Goal: Task Accomplishment & Management: Manage account settings

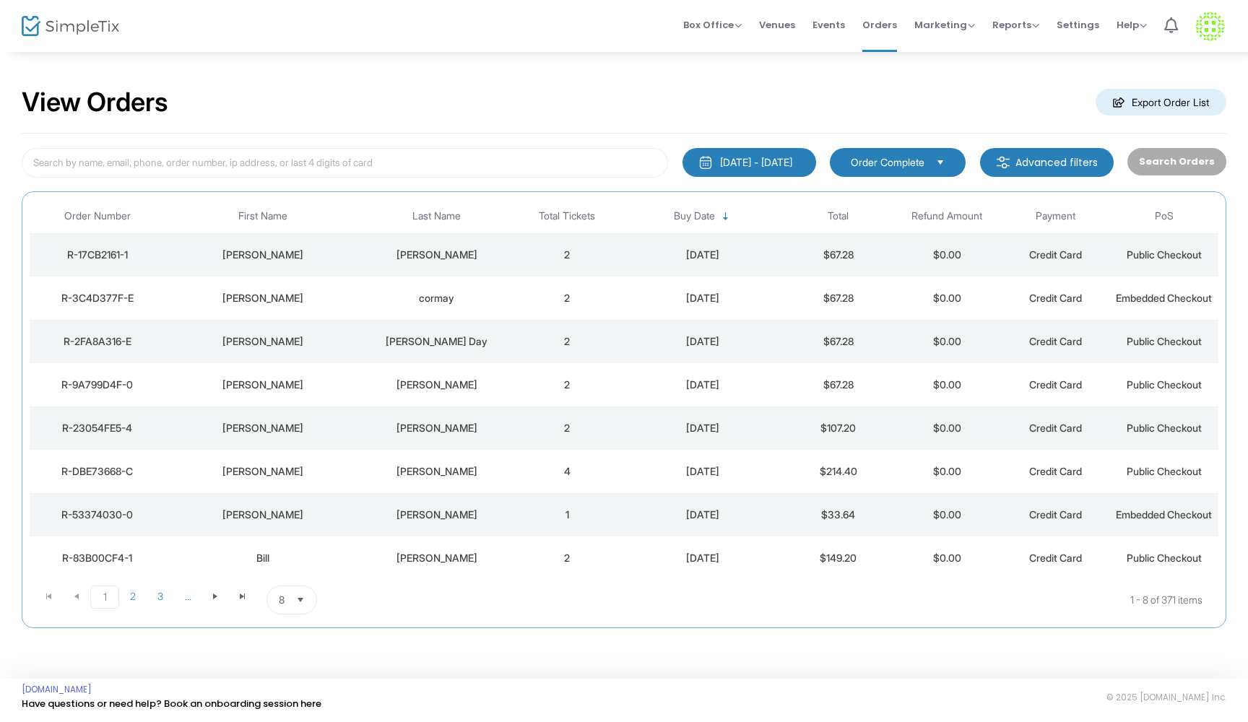
click at [495, 255] on div "[PERSON_NAME]" at bounding box center [436, 255] width 144 height 14
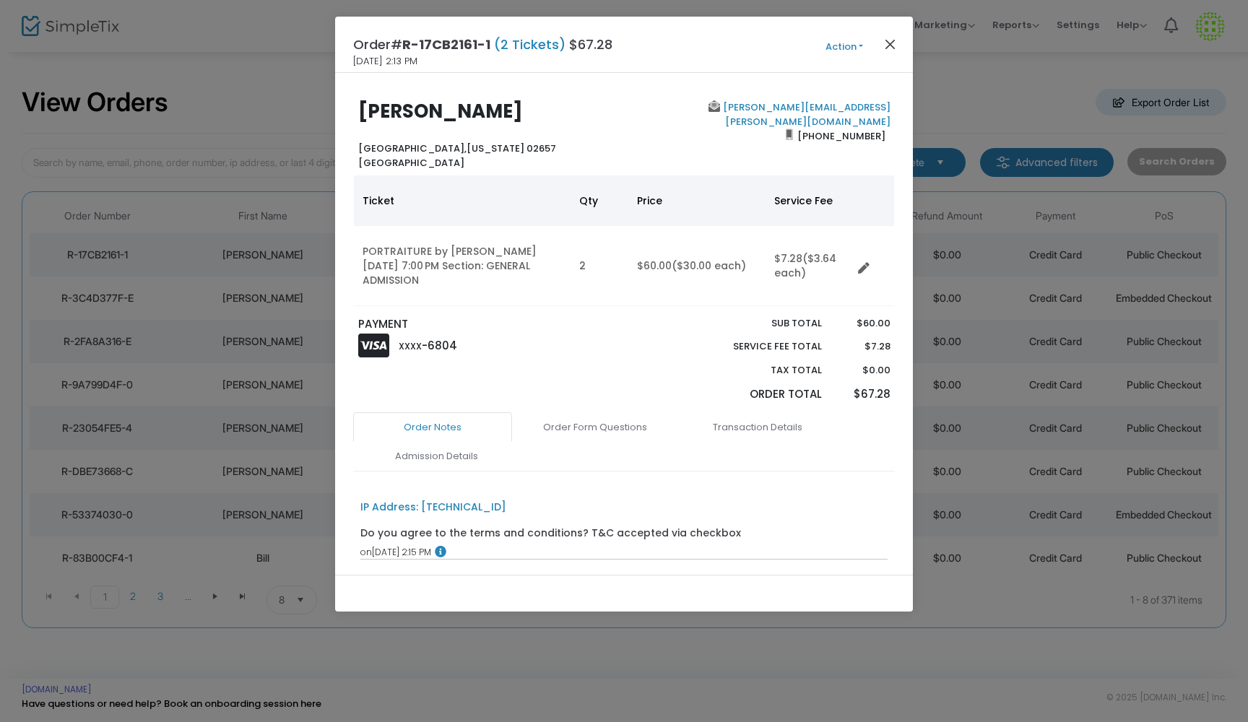
click at [888, 43] on button "Close" at bounding box center [890, 44] width 19 height 19
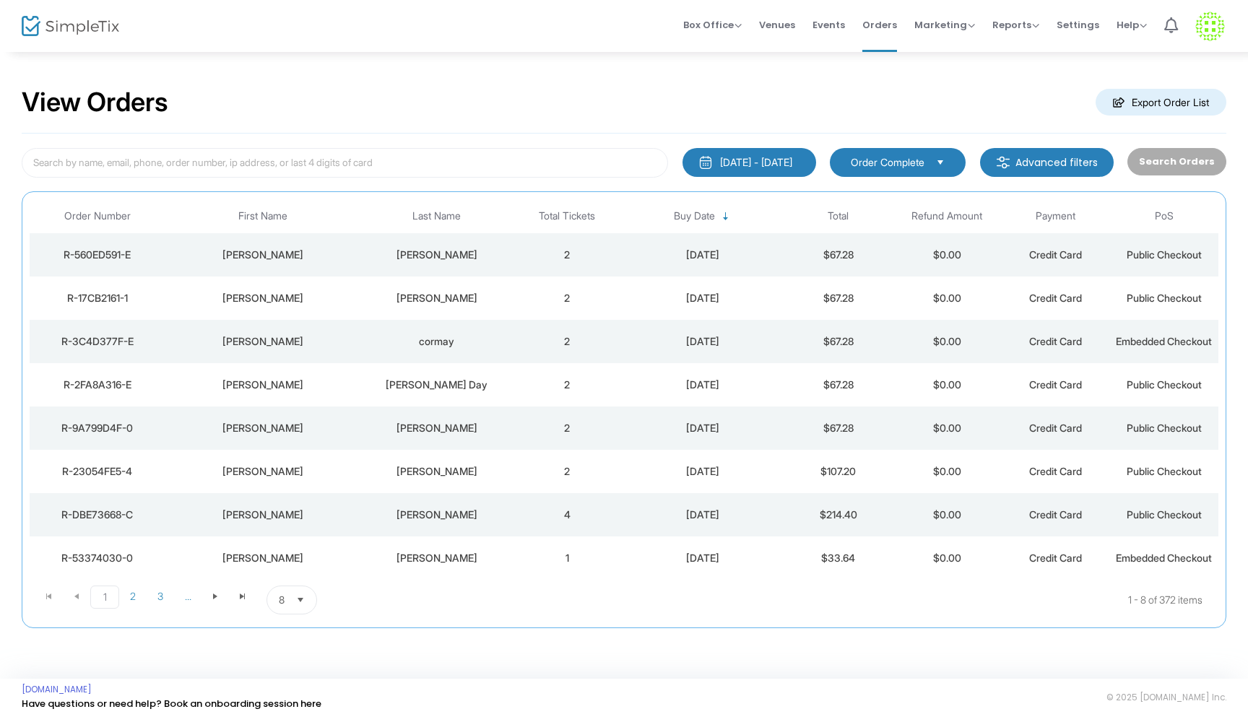
click at [505, 263] on td "[PERSON_NAME]" at bounding box center [436, 254] width 152 height 43
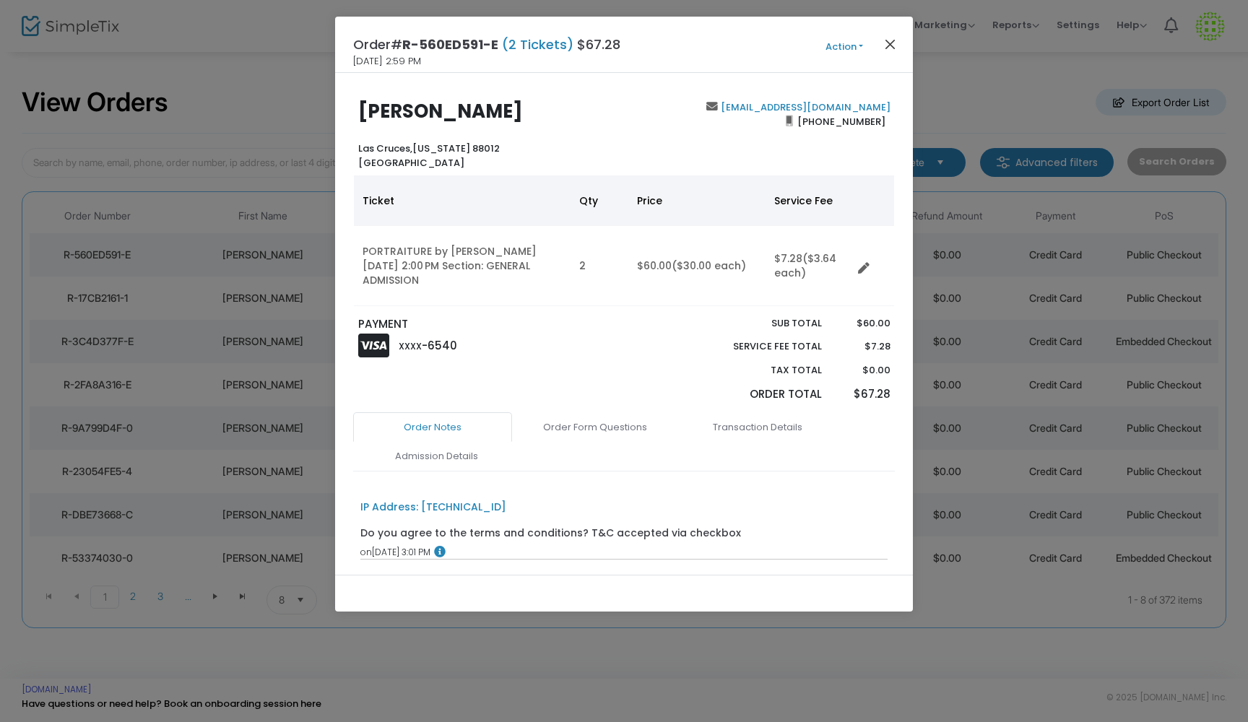
click at [889, 41] on button "Close" at bounding box center [890, 44] width 19 height 19
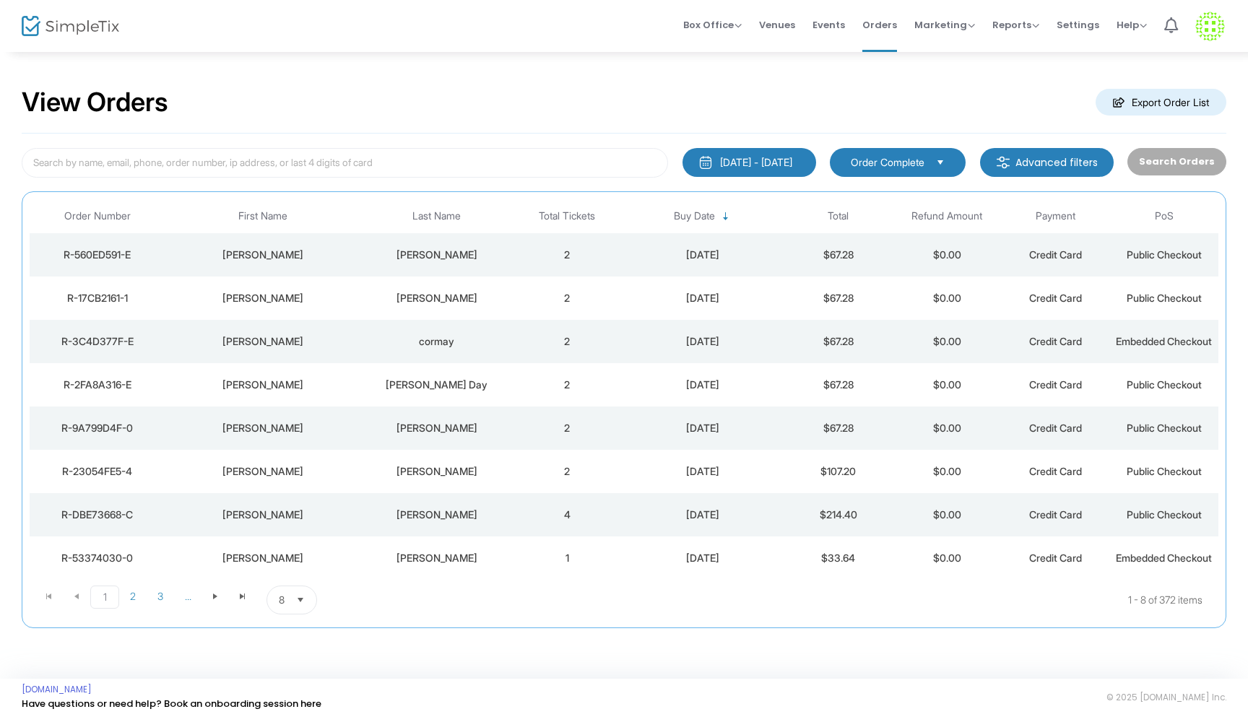
click at [497, 291] on div "[PERSON_NAME]" at bounding box center [436, 298] width 144 height 14
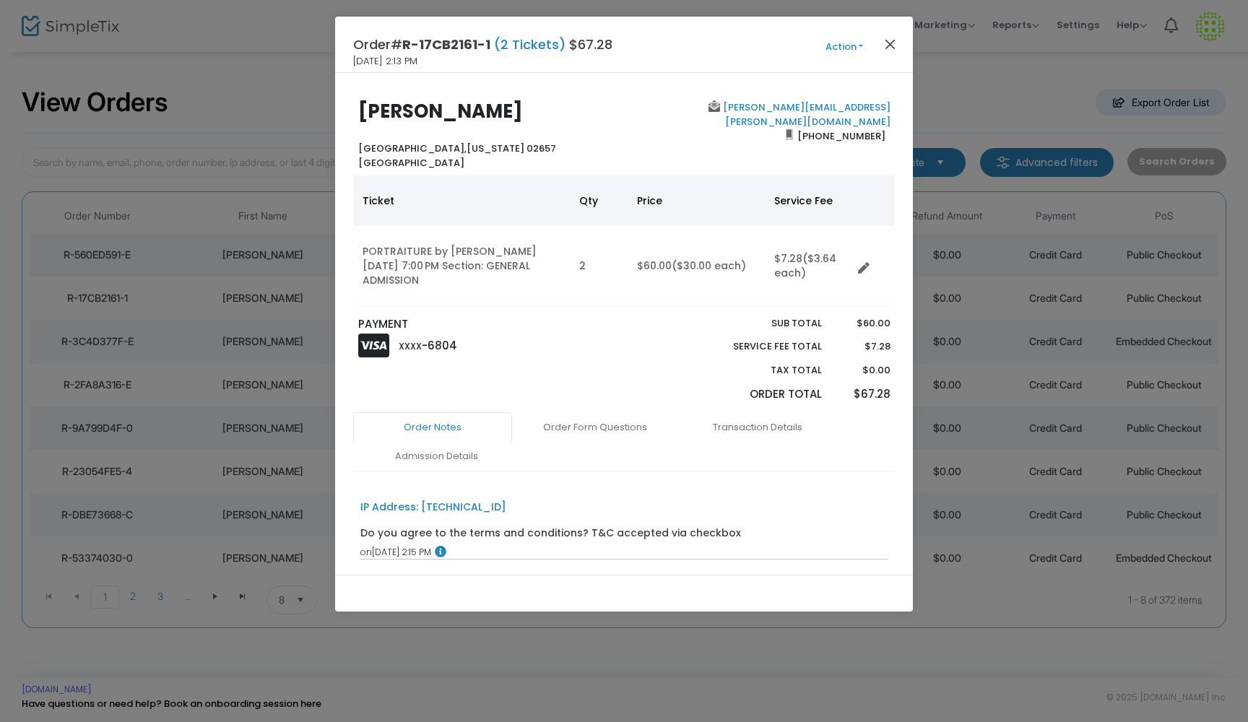
click at [893, 45] on button "Close" at bounding box center [890, 44] width 19 height 19
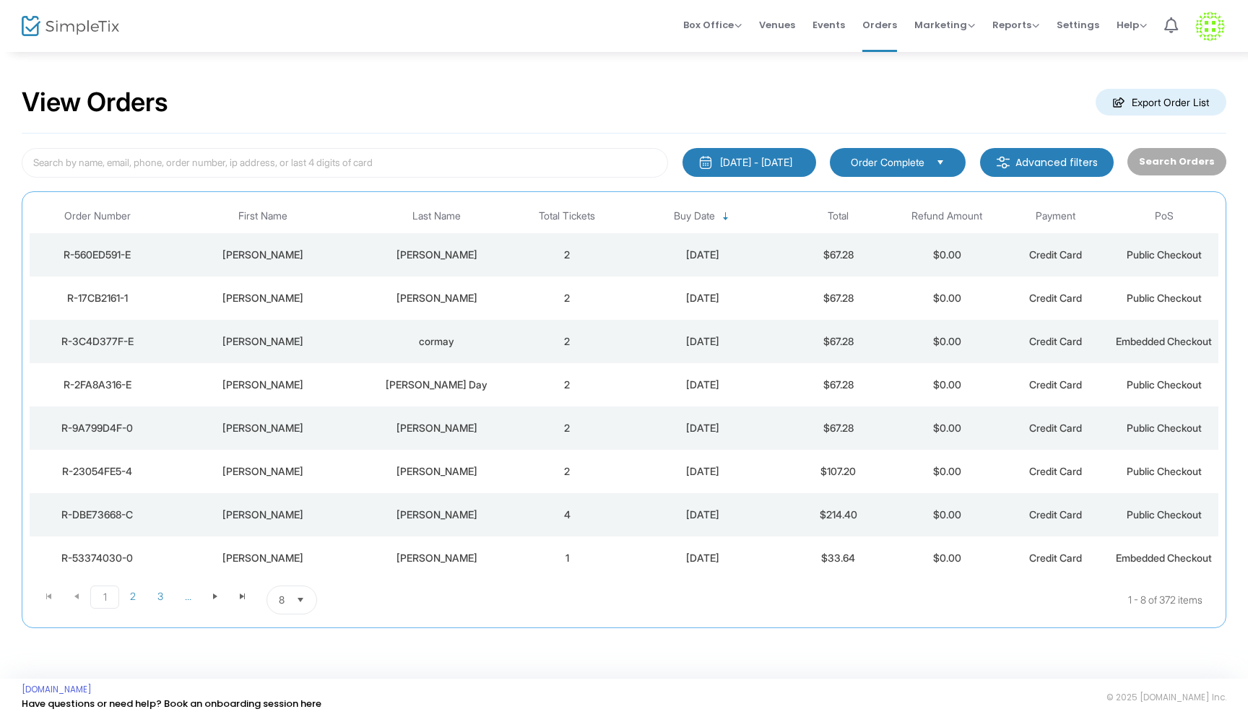
click at [530, 246] on td "2" at bounding box center [567, 254] width 108 height 43
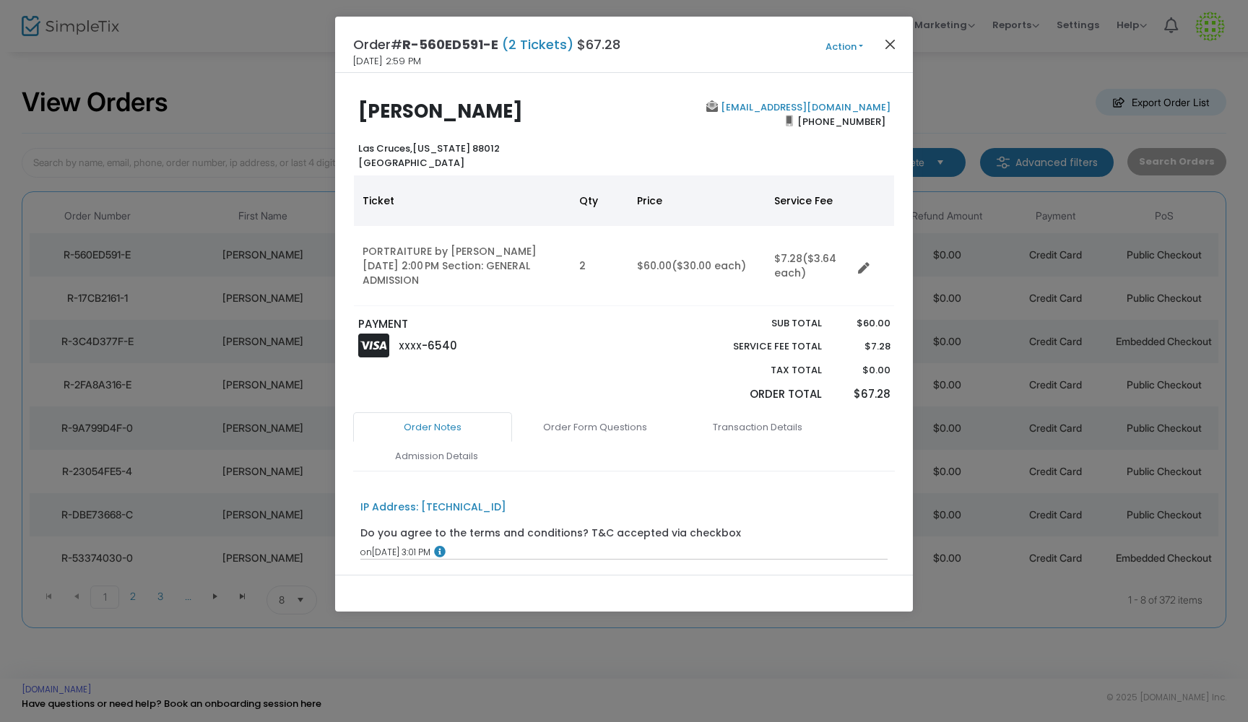
click at [889, 50] on button "Close" at bounding box center [890, 44] width 19 height 19
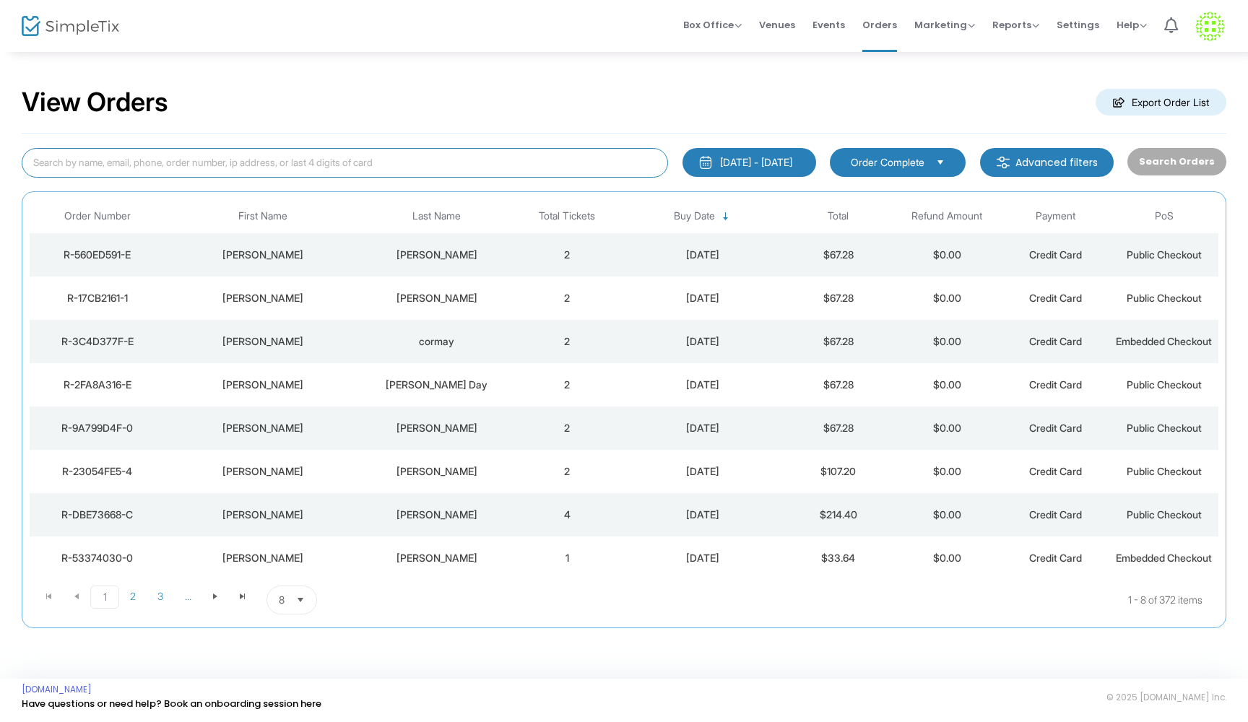
click at [91, 162] on input at bounding box center [345, 163] width 646 height 30
type input "gary"
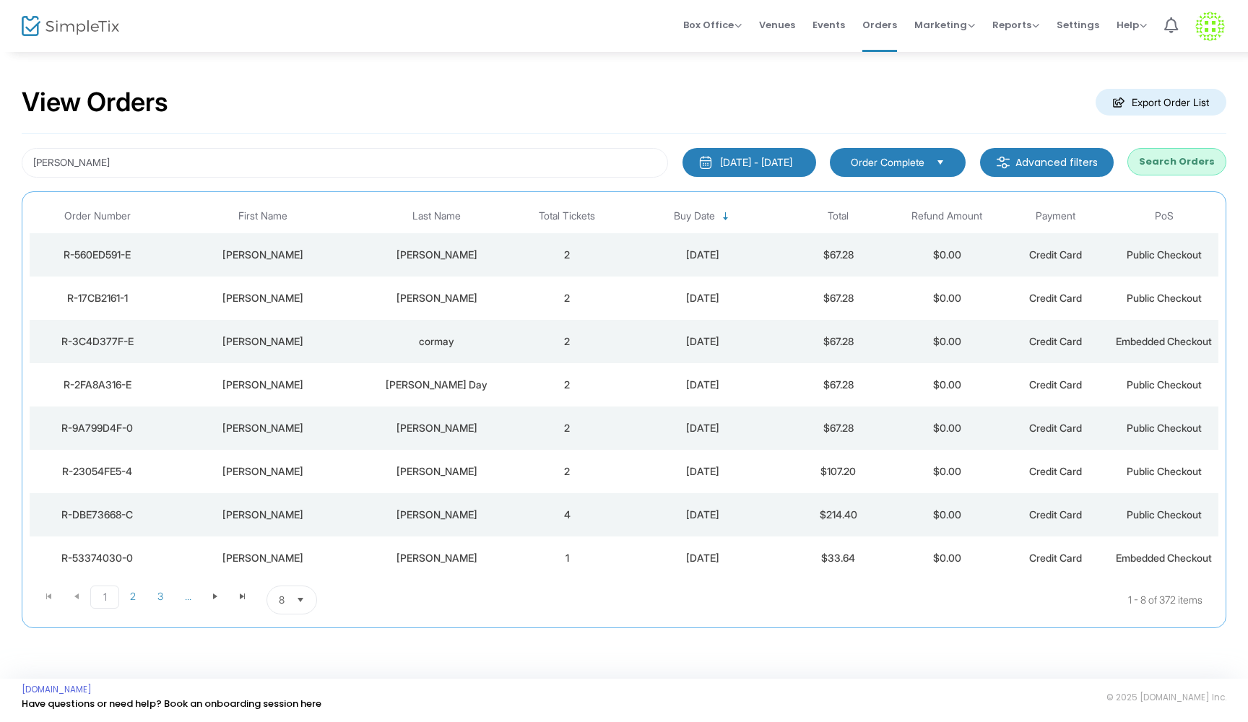
click at [483, 305] on td "[PERSON_NAME]" at bounding box center [436, 298] width 152 height 43
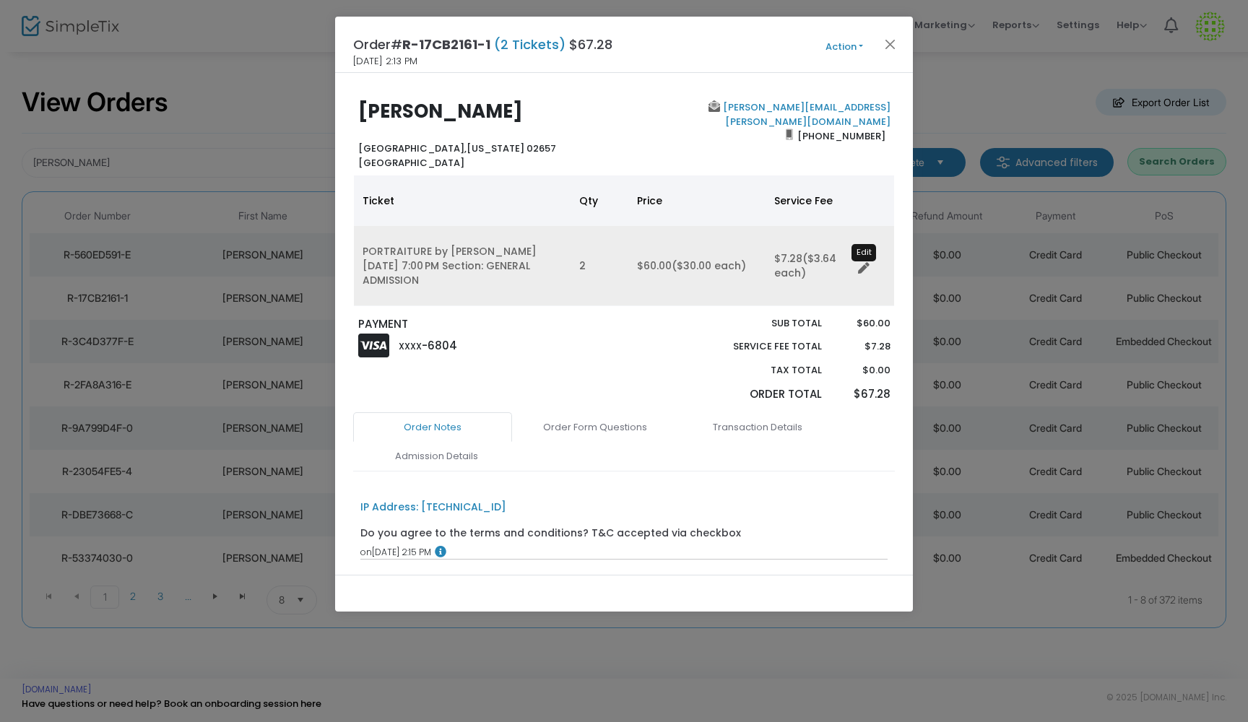
click at [865, 269] on icon "Data table" at bounding box center [864, 269] width 12 height 12
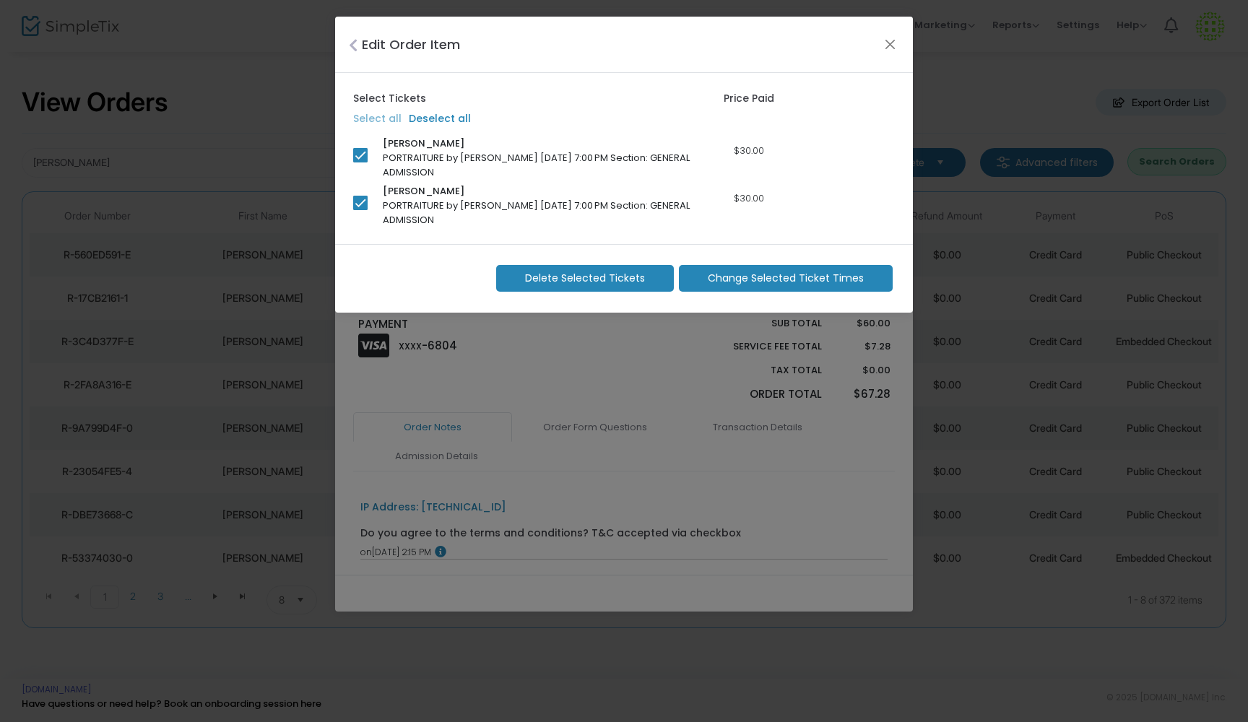
click at [797, 275] on span "Change Selected Ticket Times" at bounding box center [786, 278] width 156 height 15
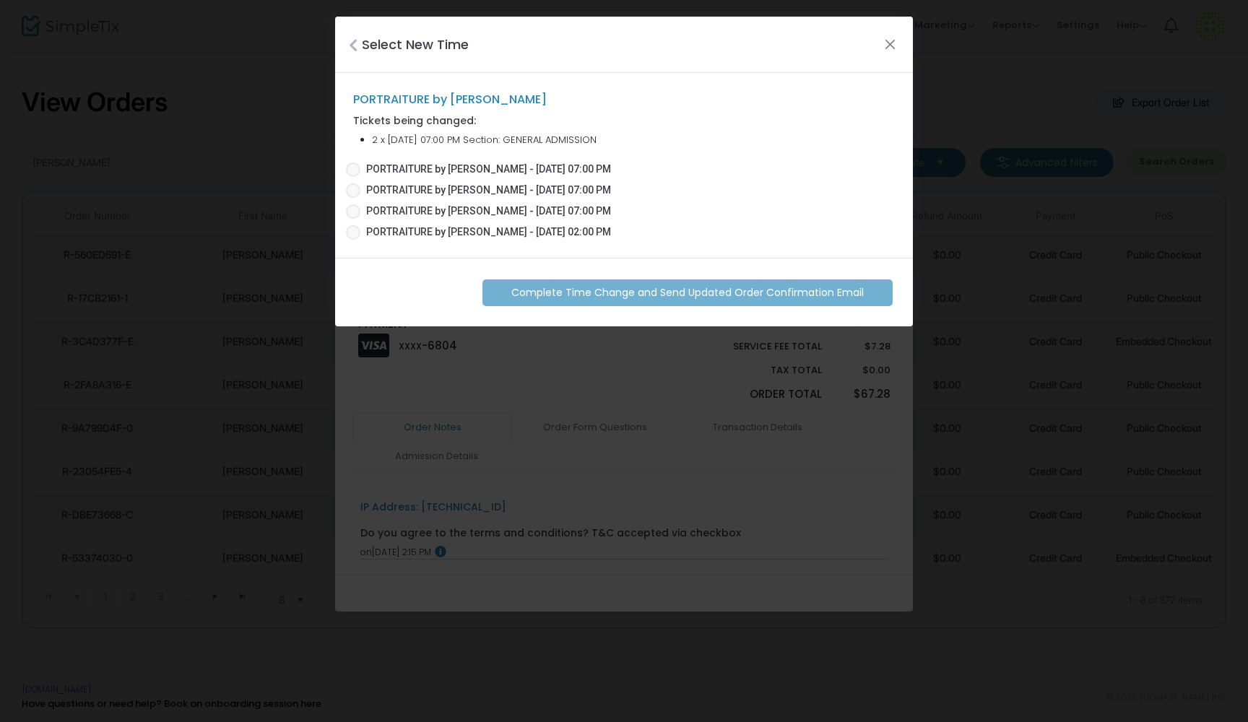
click at [350, 168] on span at bounding box center [353, 169] width 14 height 14
click at [352, 177] on input "PORTRAITURE by Margaret Van Sant - 10/16/2025 07:00 PM" at bounding box center [352, 177] width 1 height 1
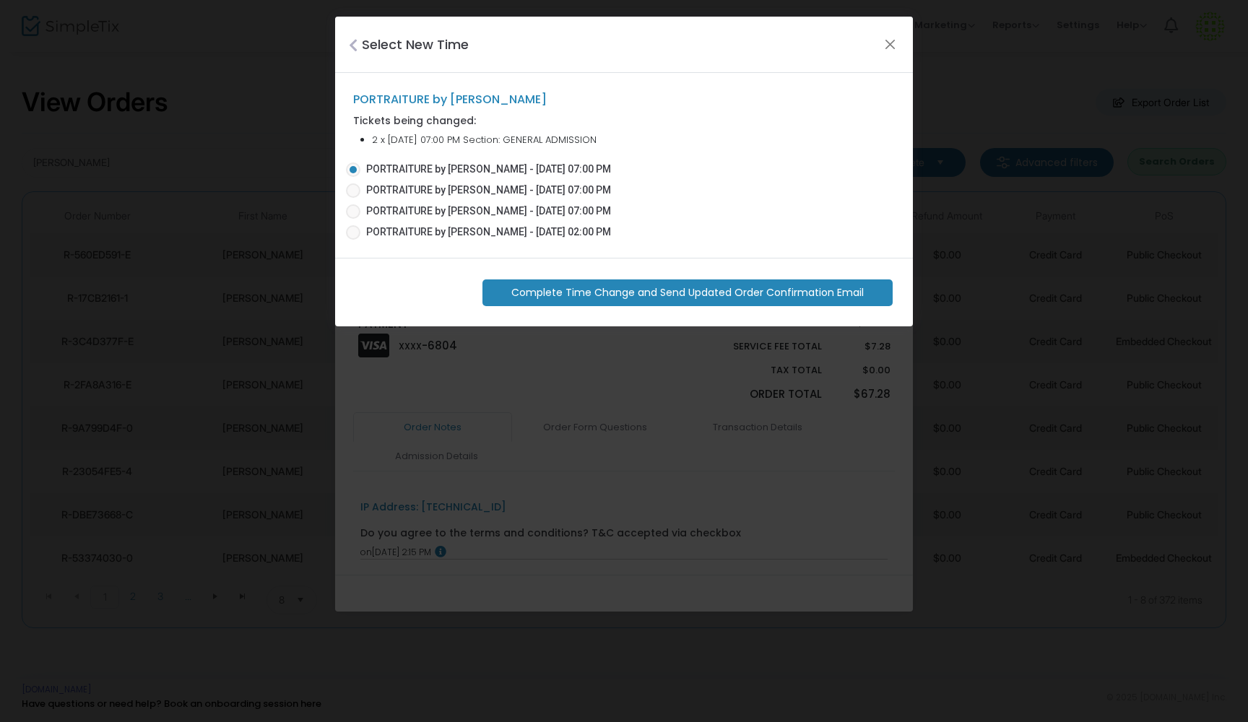
click at [748, 293] on span "Complete Time Change and Send Updated Order Confirmation Email" at bounding box center [687, 292] width 352 height 15
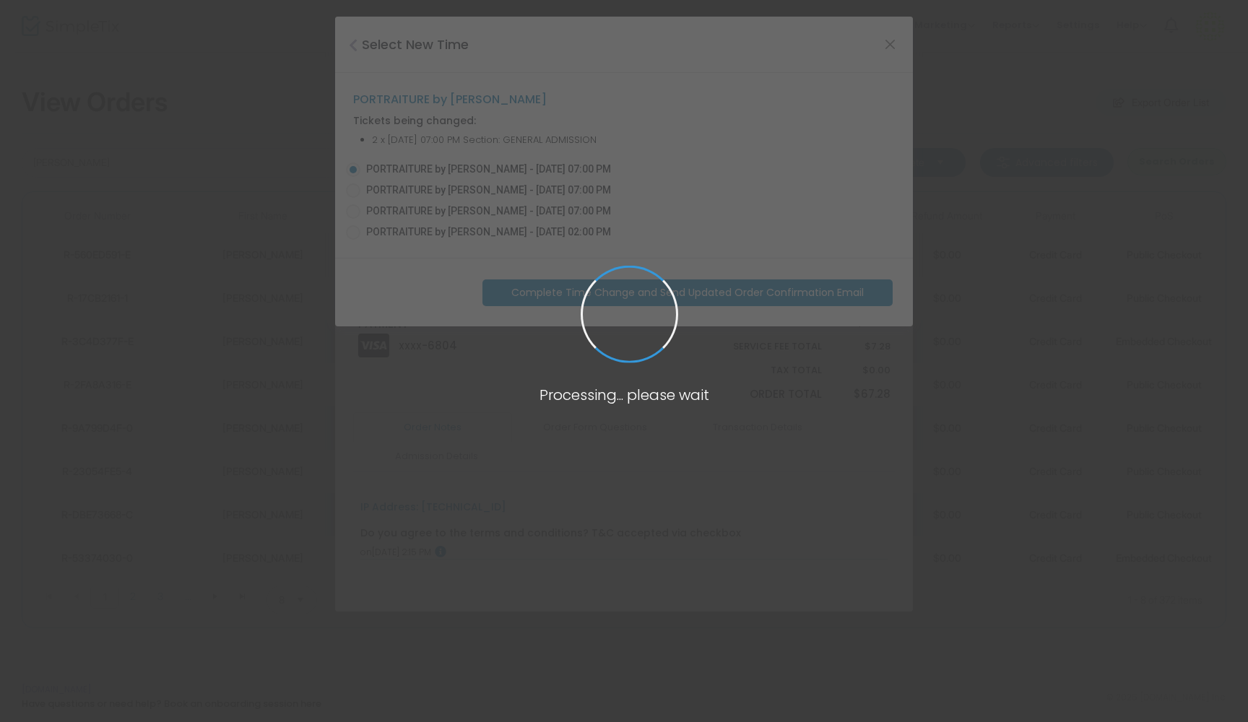
radio input "false"
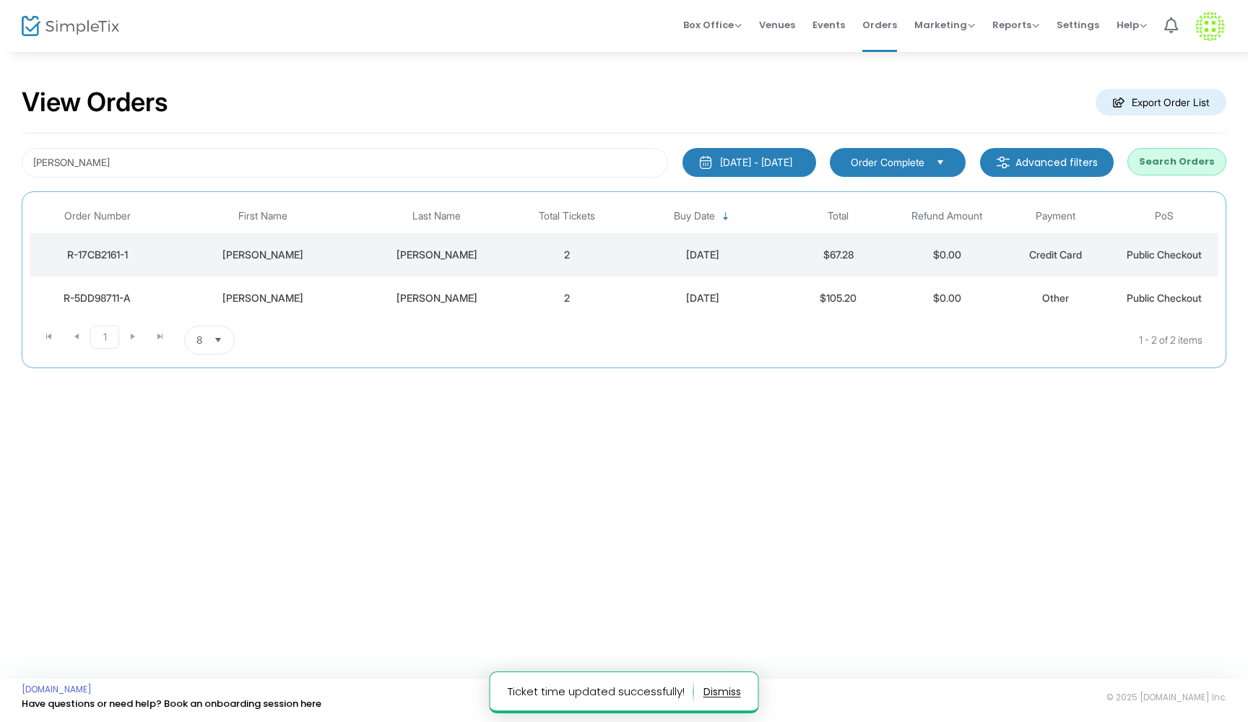
click at [463, 259] on div "[PERSON_NAME]" at bounding box center [436, 255] width 144 height 14
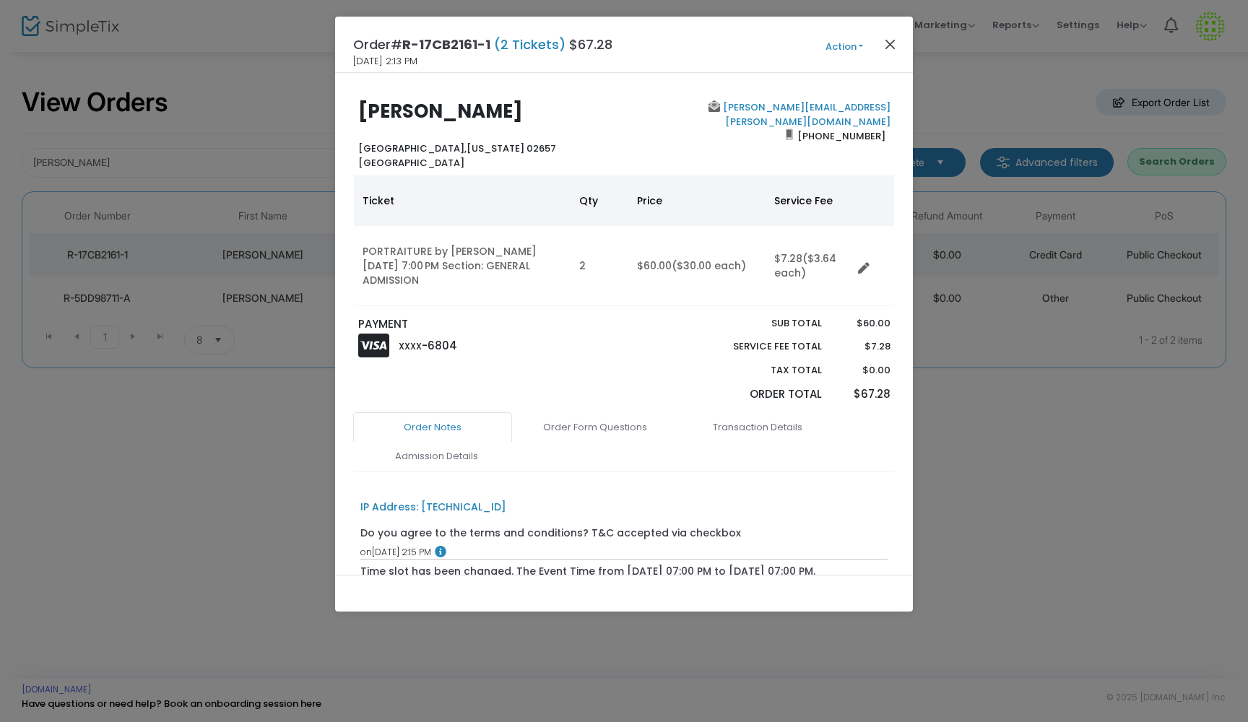
click at [885, 43] on button "Close" at bounding box center [890, 44] width 19 height 19
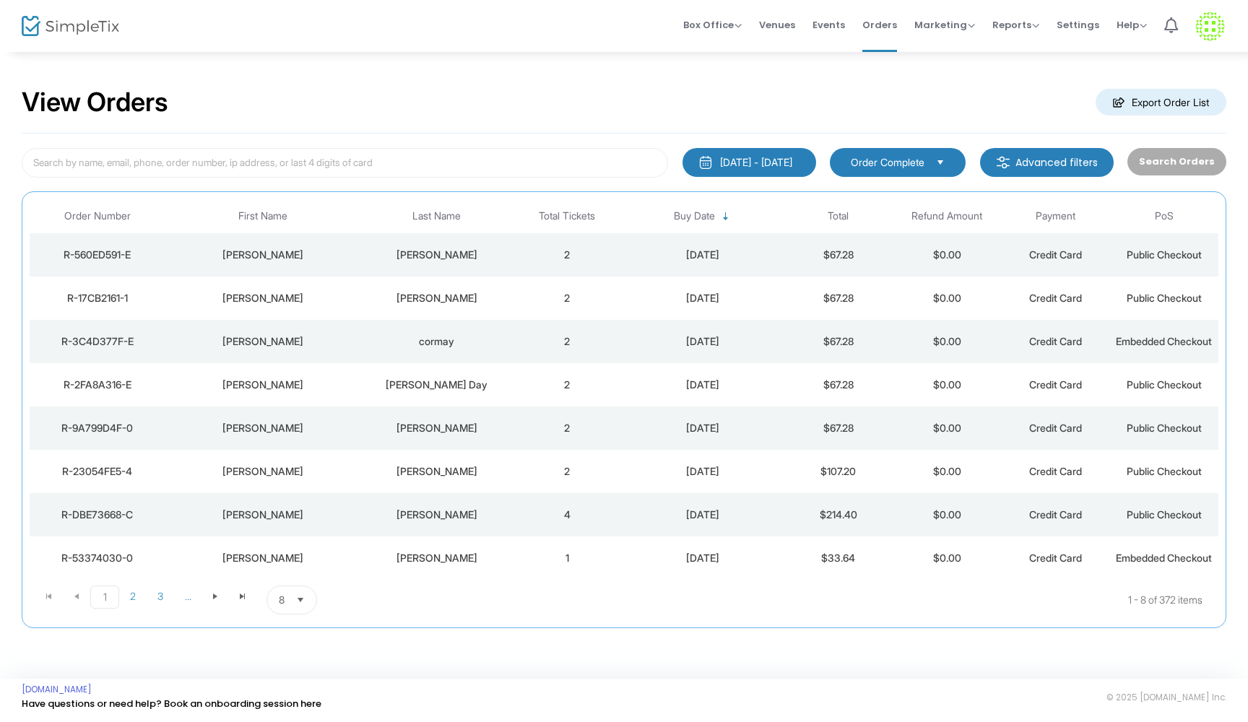
click at [480, 248] on div "[PERSON_NAME]" at bounding box center [436, 255] width 144 height 14
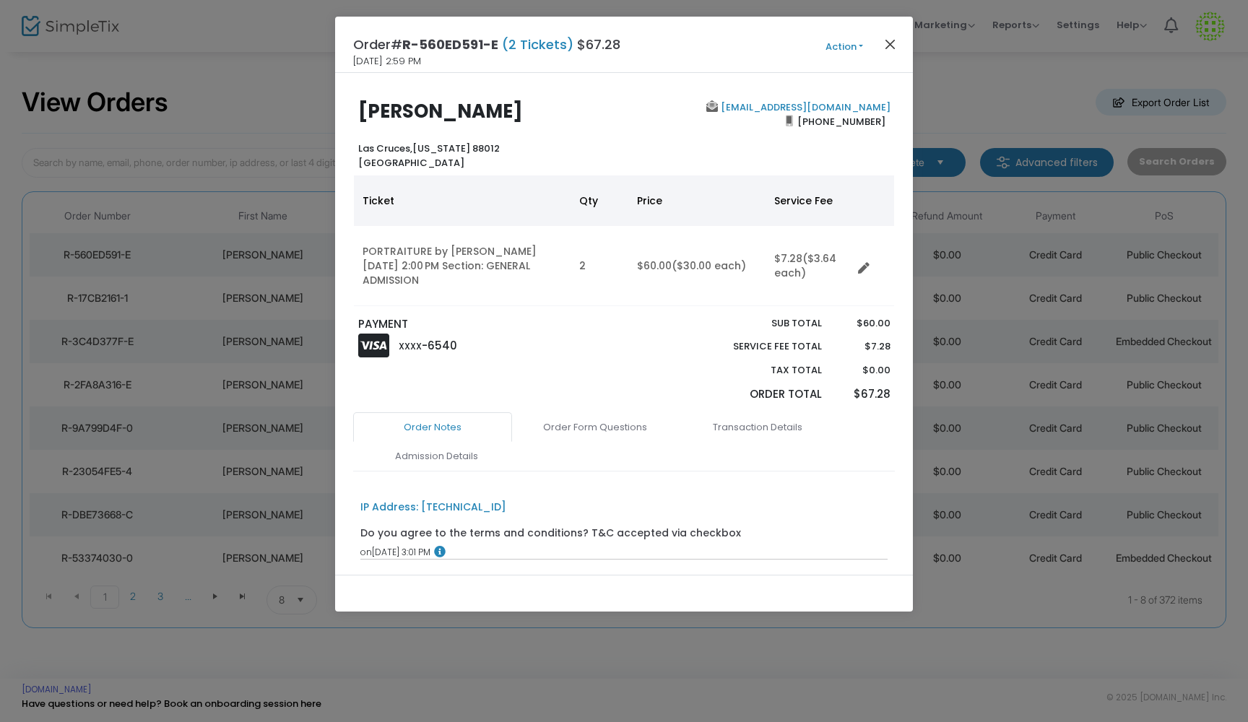
click at [890, 44] on button "Close" at bounding box center [890, 44] width 19 height 19
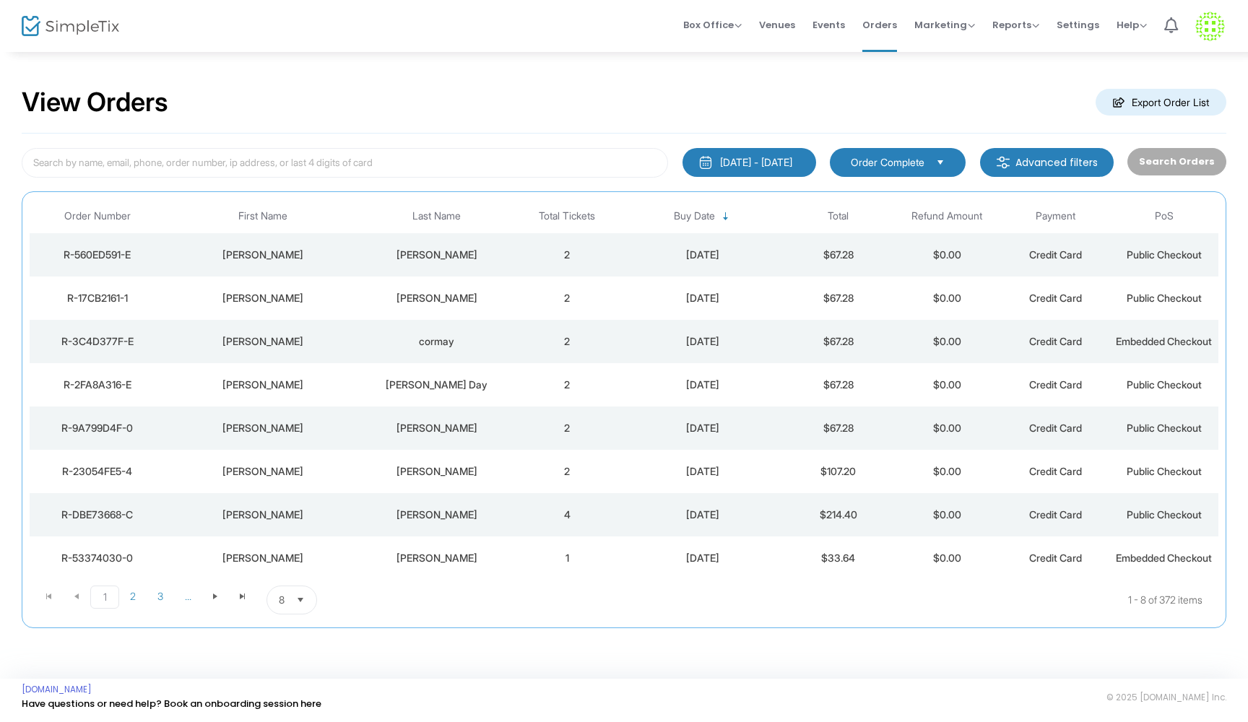
click at [31, 19] on img at bounding box center [70, 26] width 97 height 21
click at [1015, 28] on span "Reports" at bounding box center [1015, 25] width 47 height 14
click at [1026, 84] on li "Sales Reports" at bounding box center [1039, 77] width 94 height 28
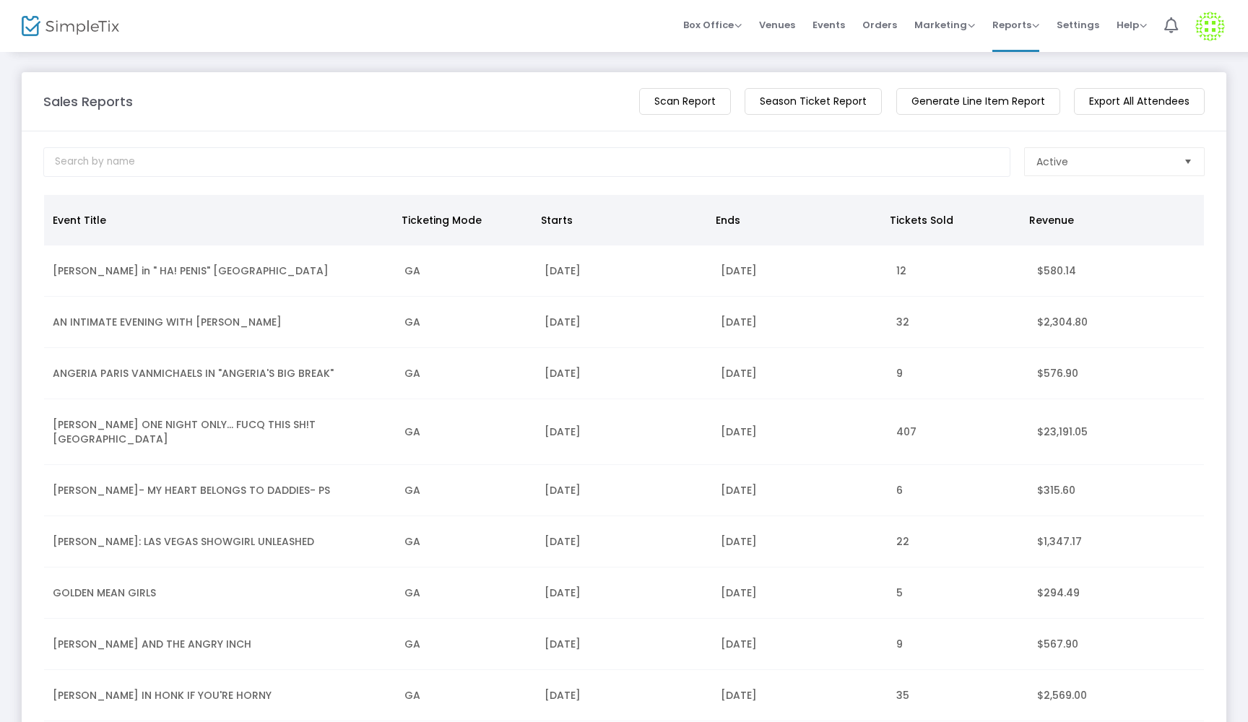
click at [83, 430] on td "[PERSON_NAME] ONE NIGHT ONLY... FUCQ THIS SH!T [GEOGRAPHIC_DATA]" at bounding box center [220, 432] width 352 height 66
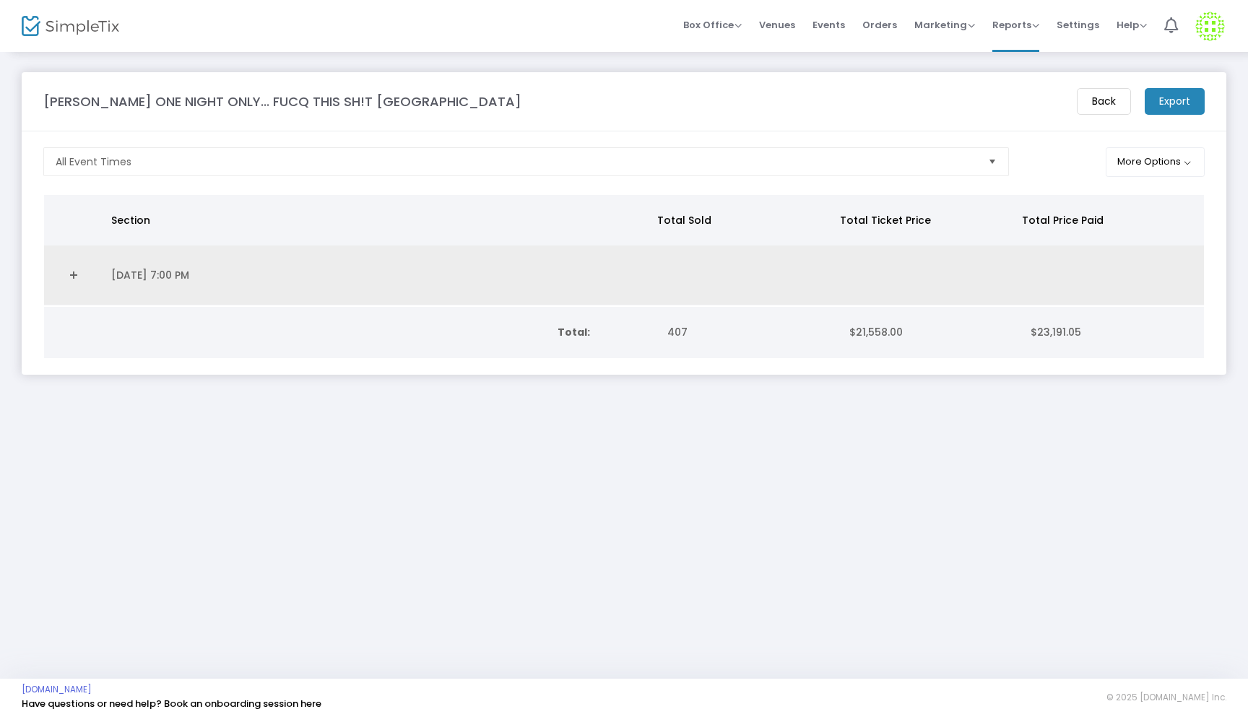
click at [67, 277] on link "Expand Details" at bounding box center [73, 275] width 41 height 23
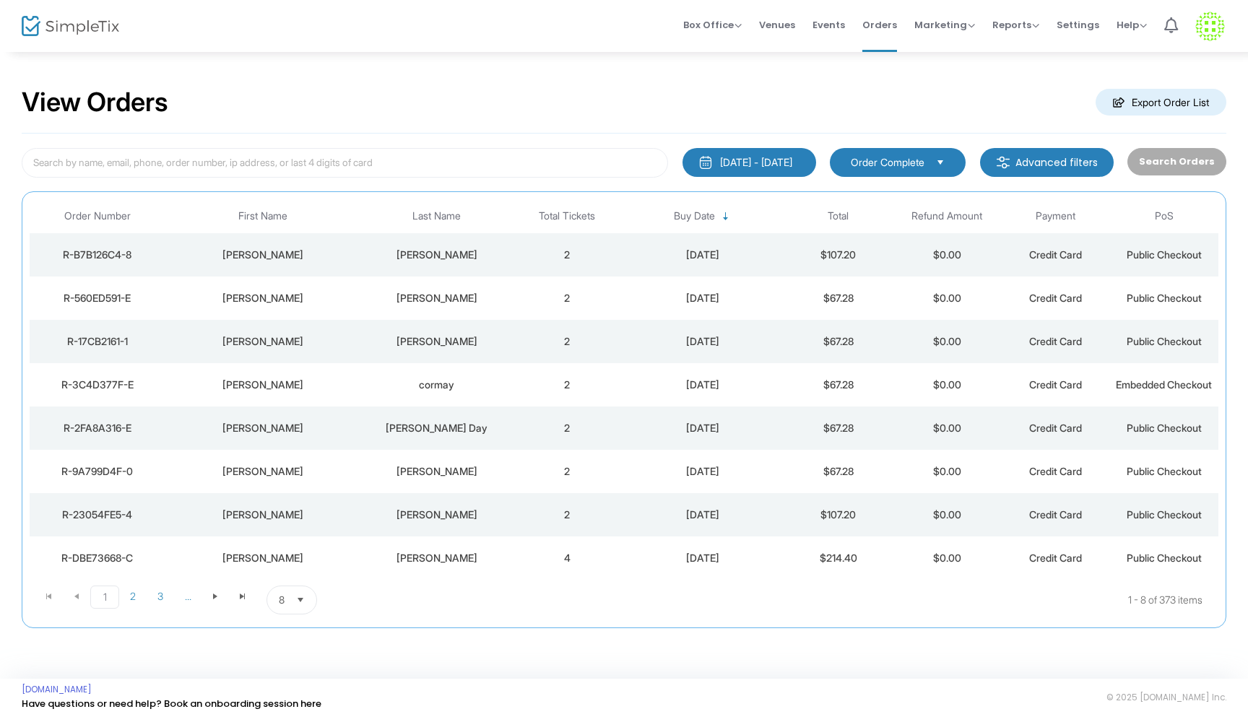
click at [473, 251] on div "[PERSON_NAME]" at bounding box center [436, 255] width 144 height 14
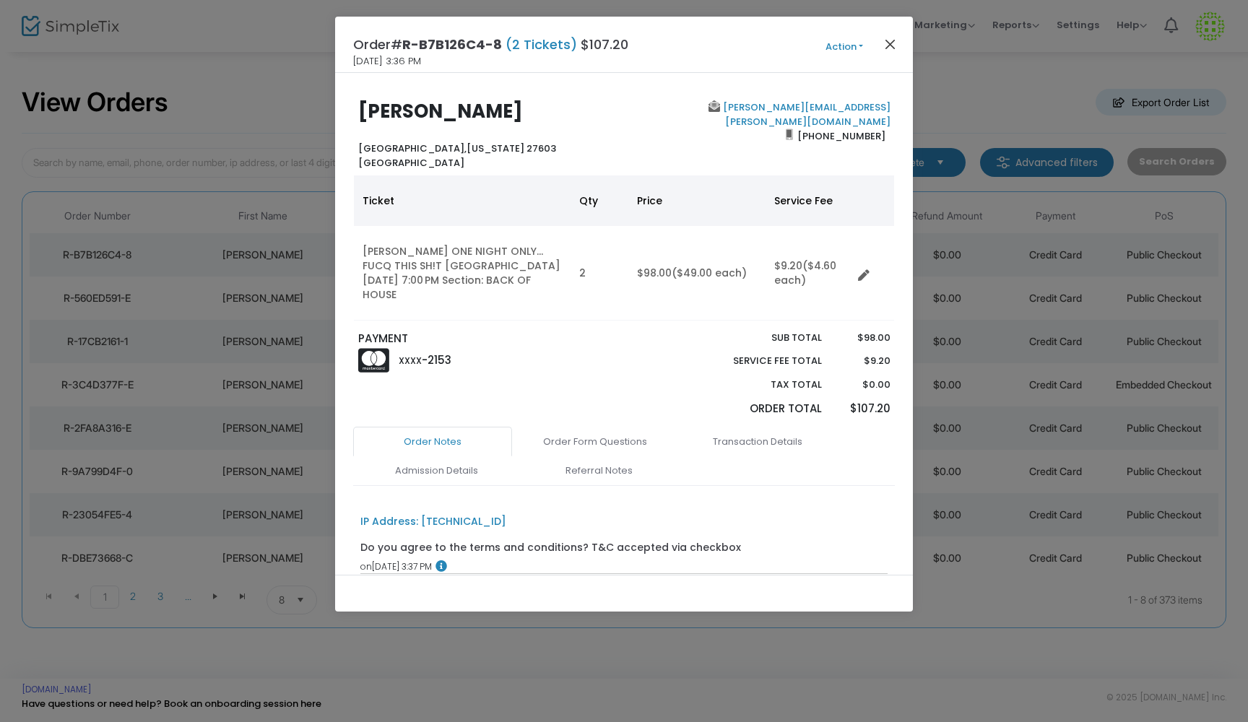
click at [890, 48] on button "Close" at bounding box center [890, 44] width 19 height 19
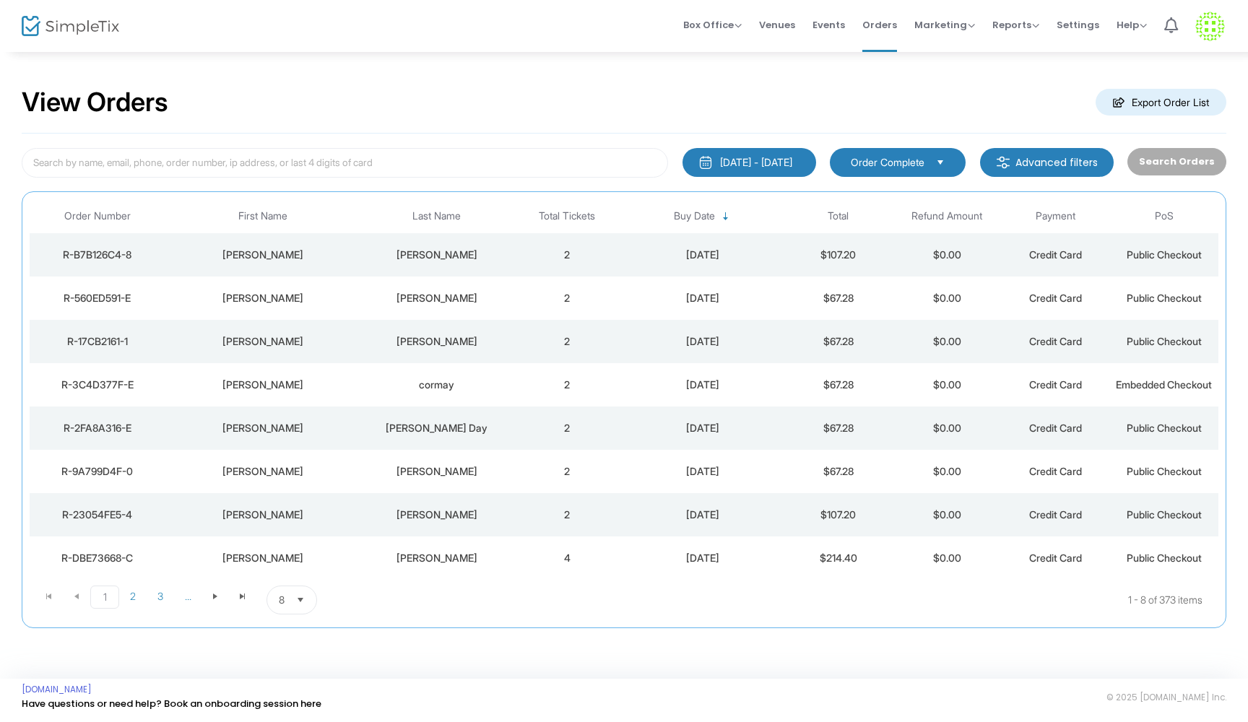
click at [491, 310] on td "[PERSON_NAME]" at bounding box center [436, 298] width 152 height 43
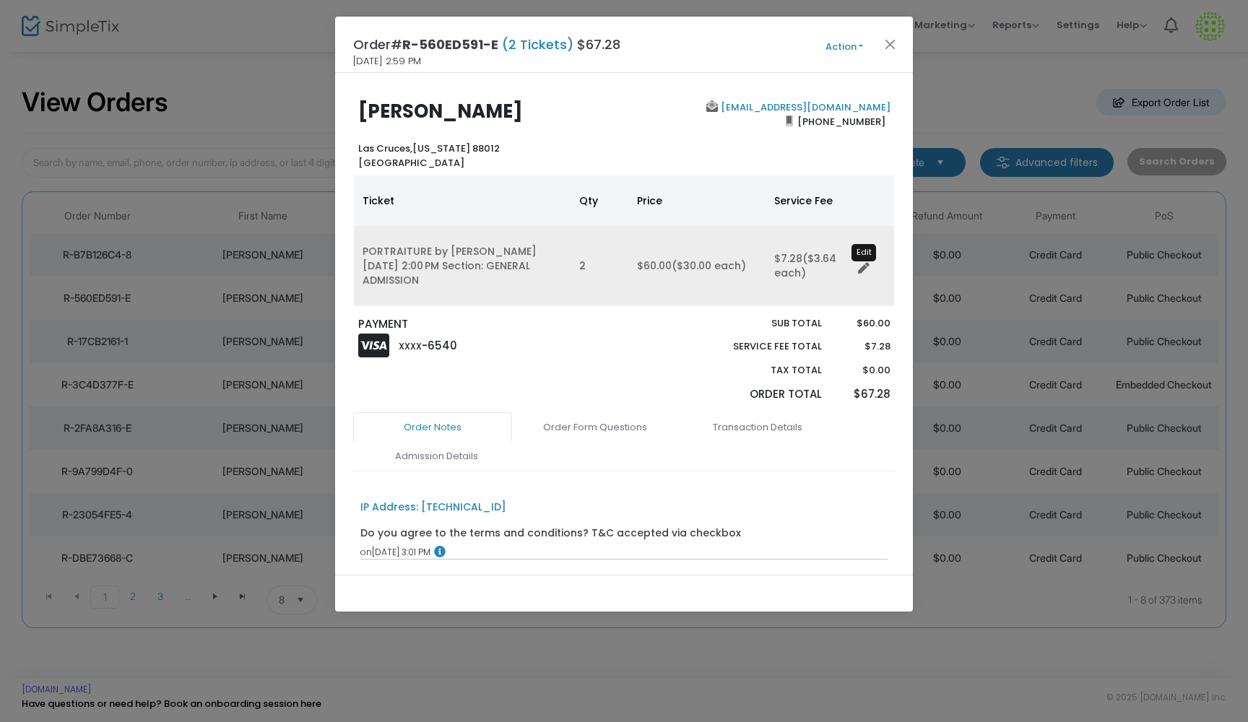
click at [862, 269] on icon "Data table" at bounding box center [864, 269] width 12 height 12
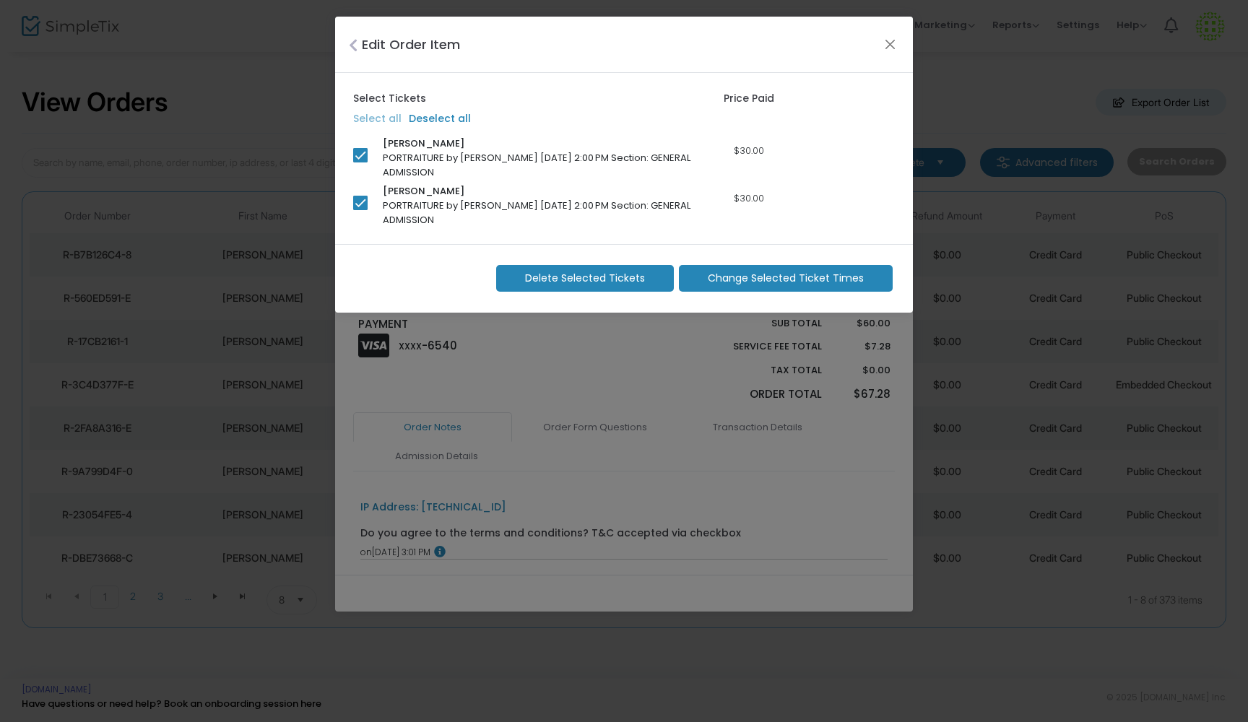
click at [784, 277] on span "Change Selected Ticket Times" at bounding box center [786, 278] width 156 height 15
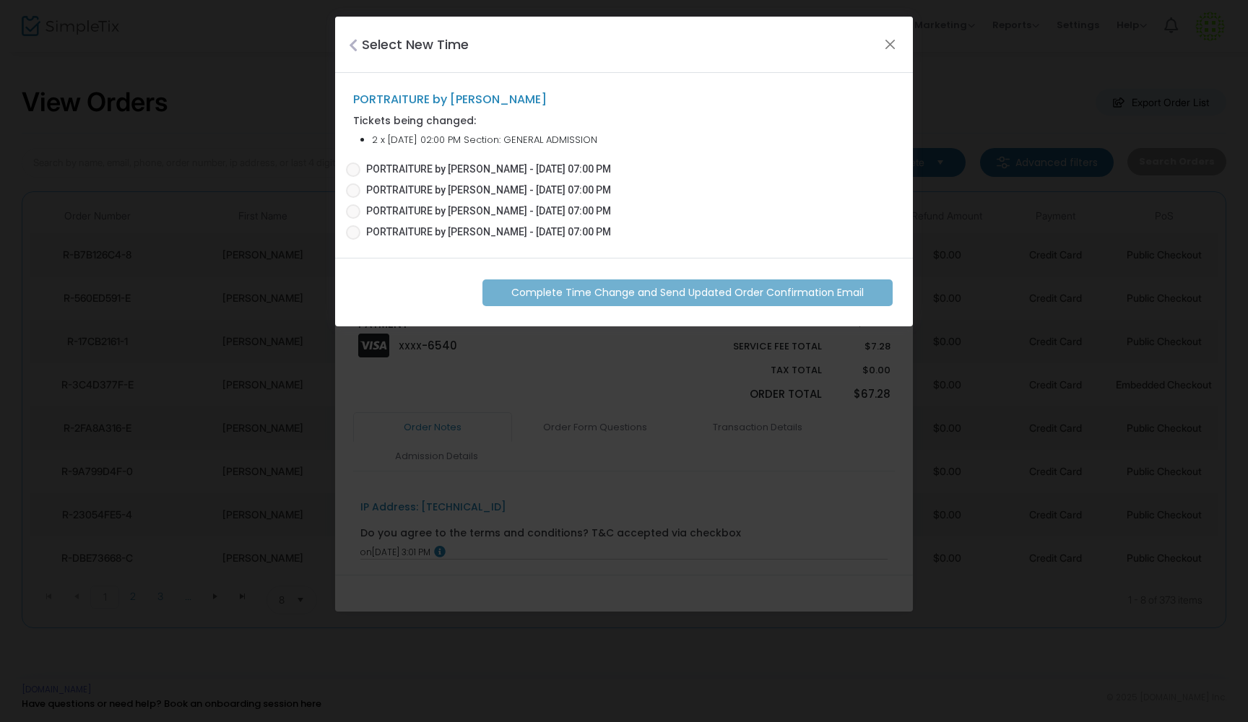
click at [355, 170] on span at bounding box center [353, 169] width 14 height 14
click at [353, 177] on input "PORTRAITURE by Margaret Van Sant - 10/15/2025 07:00 PM" at bounding box center [352, 177] width 1 height 1
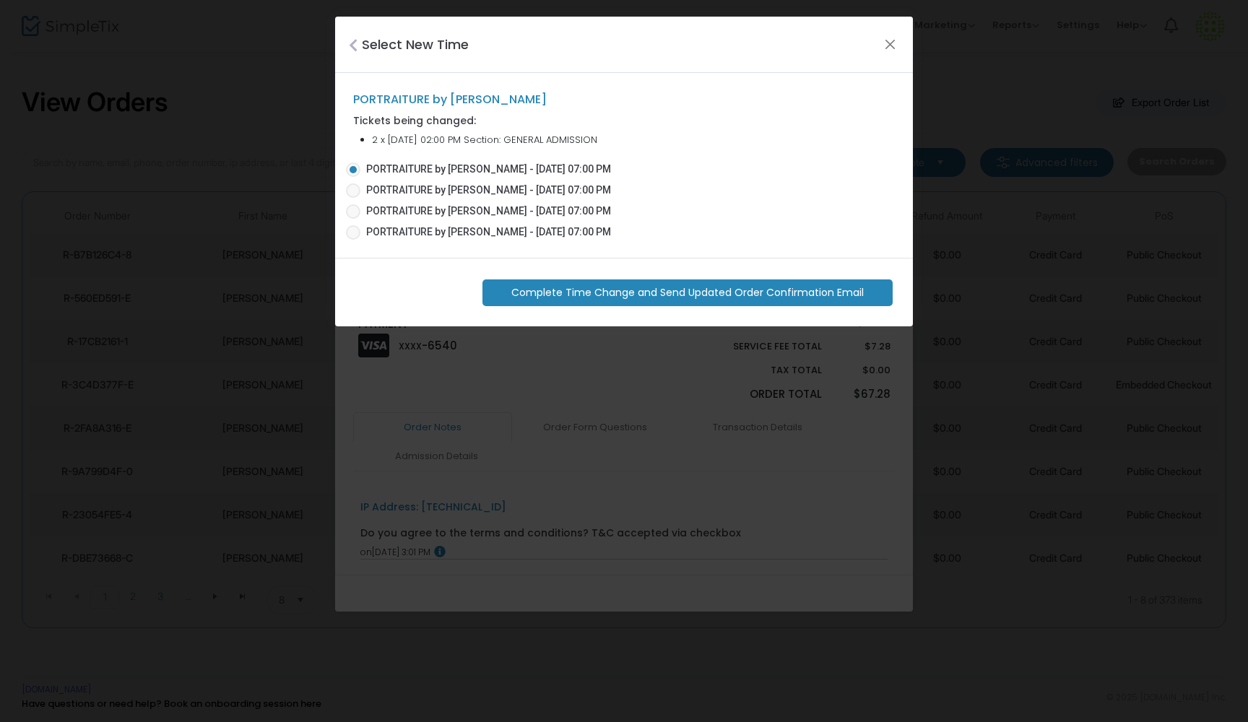
click at [715, 292] on span "Complete Time Change and Send Updated Order Confirmation Email" at bounding box center [687, 292] width 352 height 15
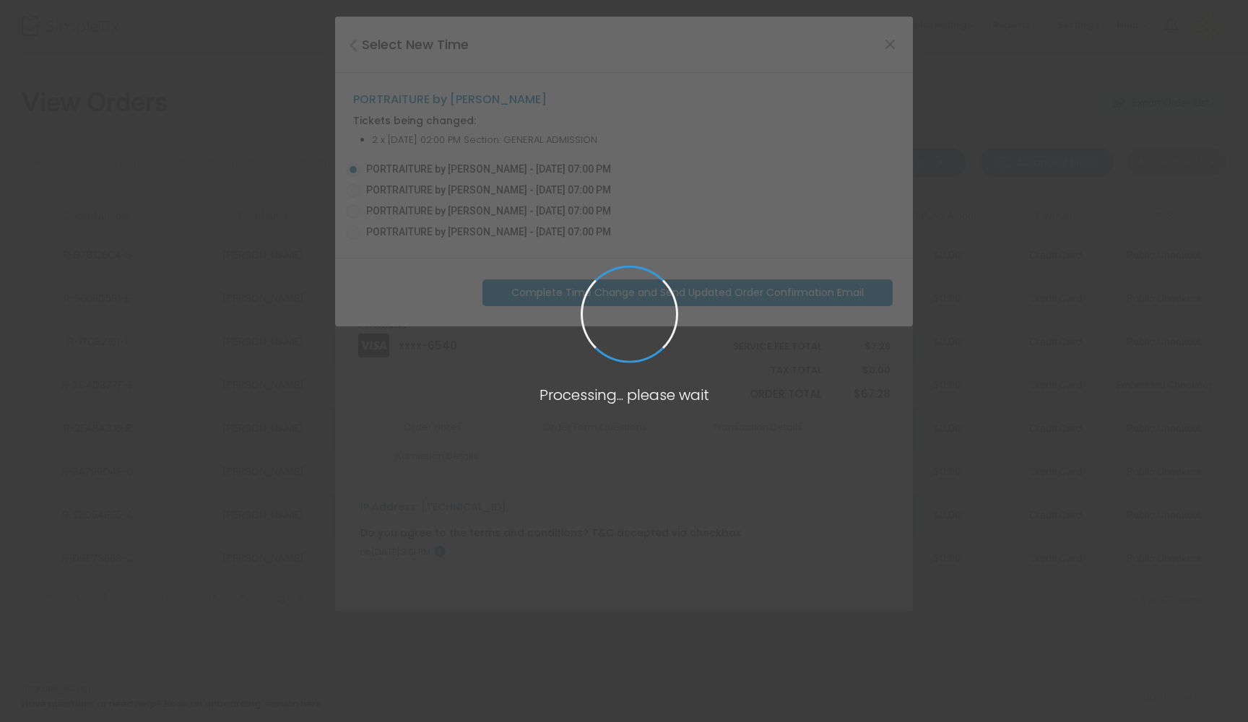
radio input "false"
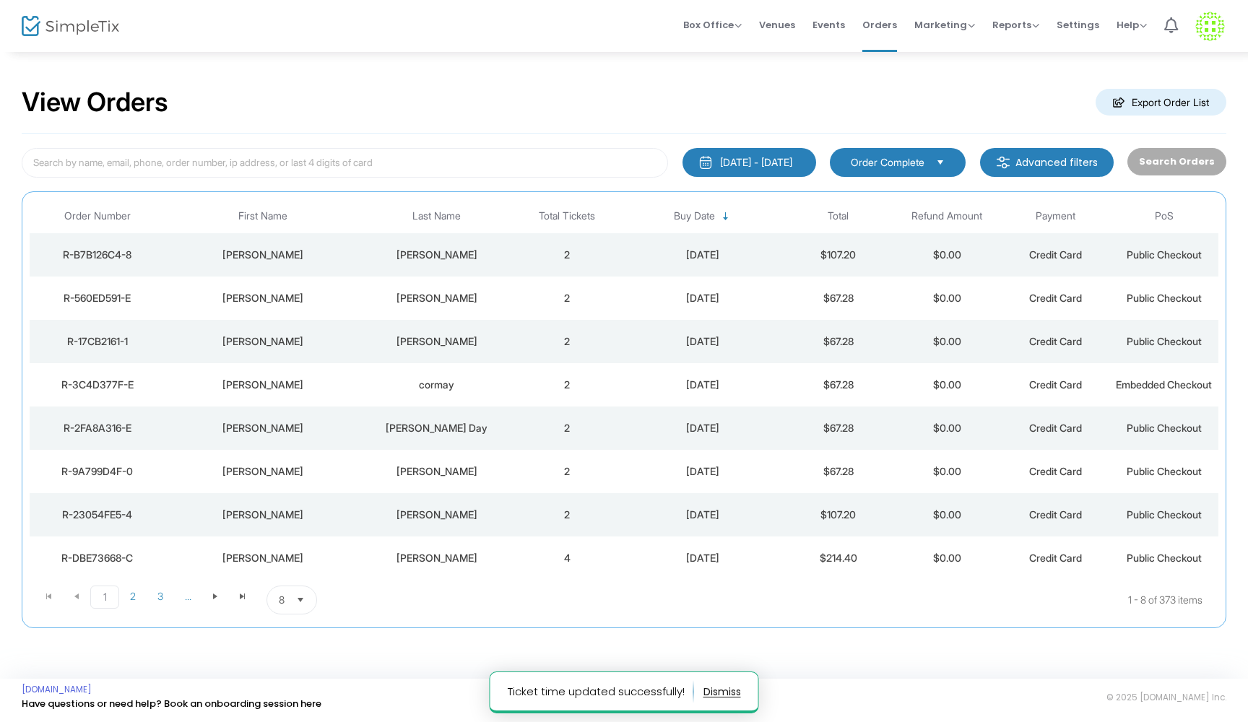
click at [464, 295] on div "[PERSON_NAME]" at bounding box center [436, 298] width 144 height 14
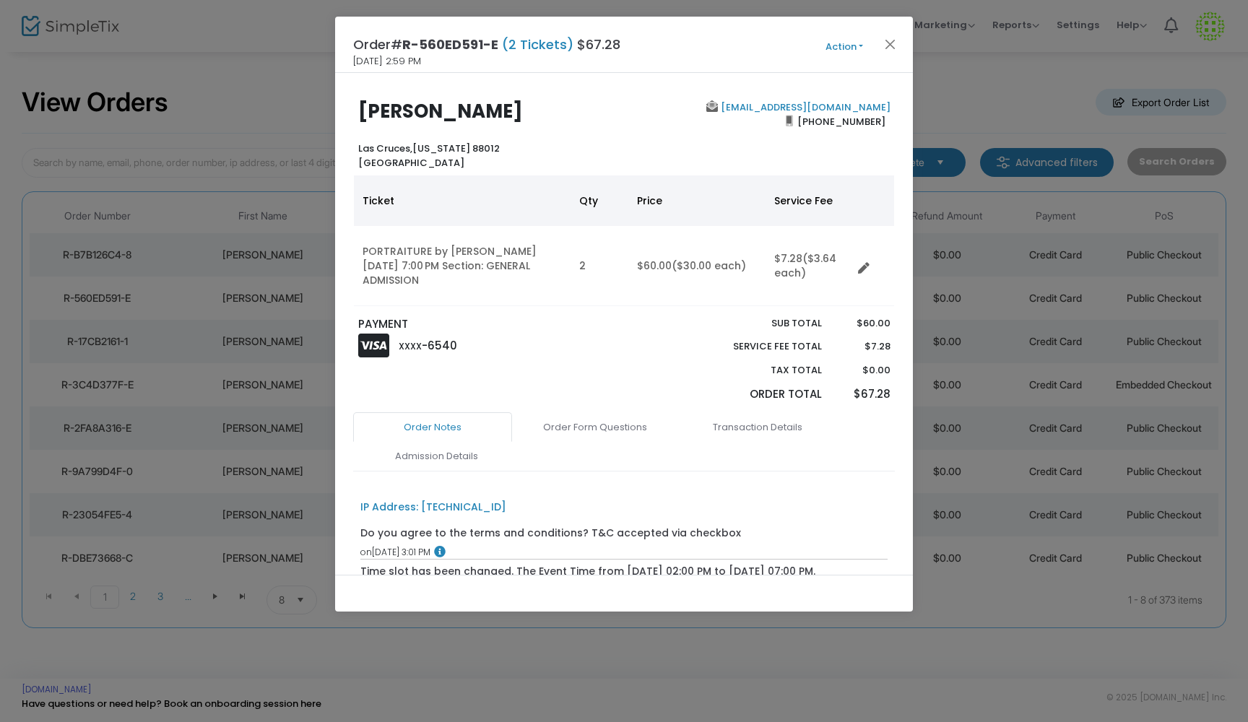
click at [871, 44] on button "Action" at bounding box center [844, 47] width 87 height 16
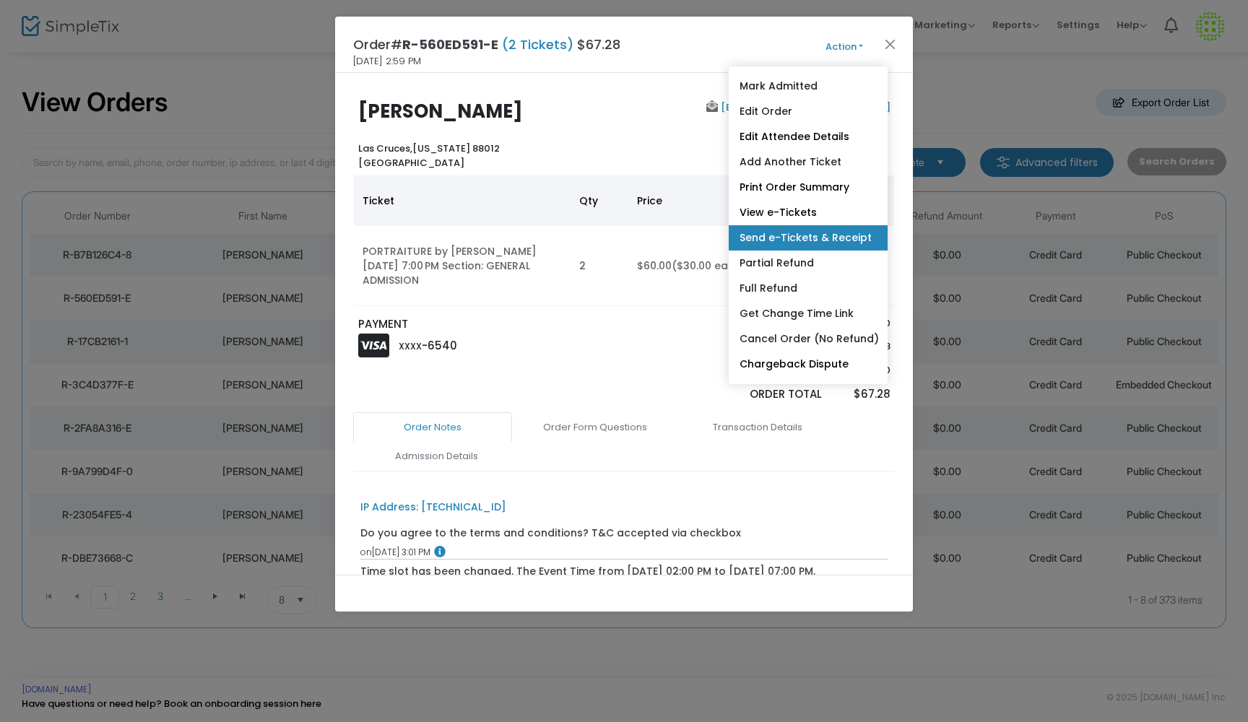
click at [811, 245] on link "Send e-Tickets & Receipt" at bounding box center [808, 237] width 159 height 25
type input "Janiceczyscon@att.net"
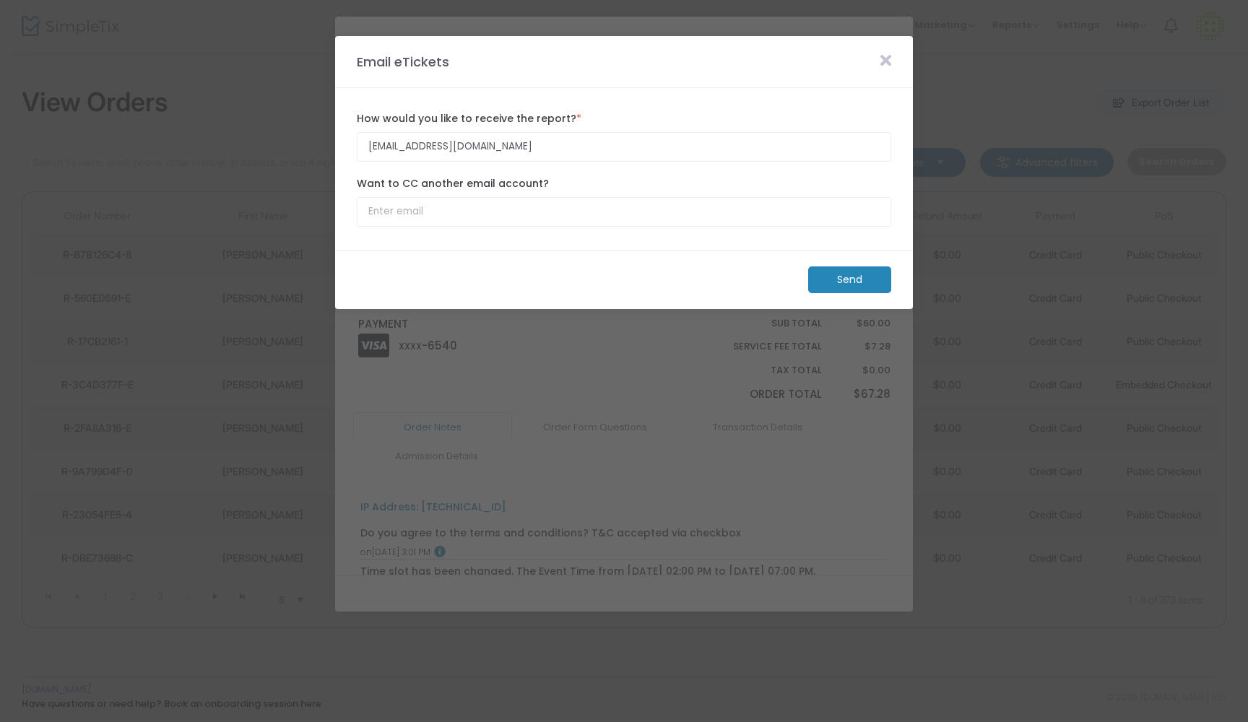
click at [823, 280] on m-button "Send" at bounding box center [849, 279] width 83 height 27
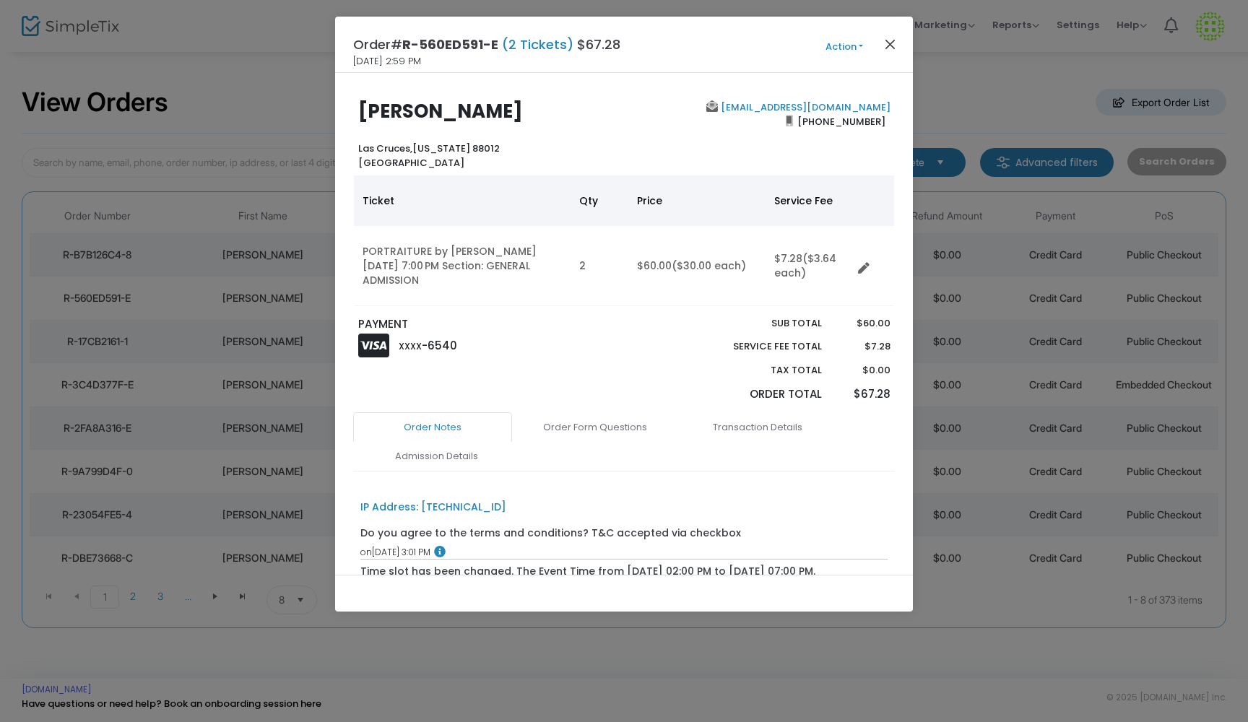
click at [890, 48] on button "Close" at bounding box center [890, 44] width 19 height 19
